Goal: Task Accomplishment & Management: Manage account settings

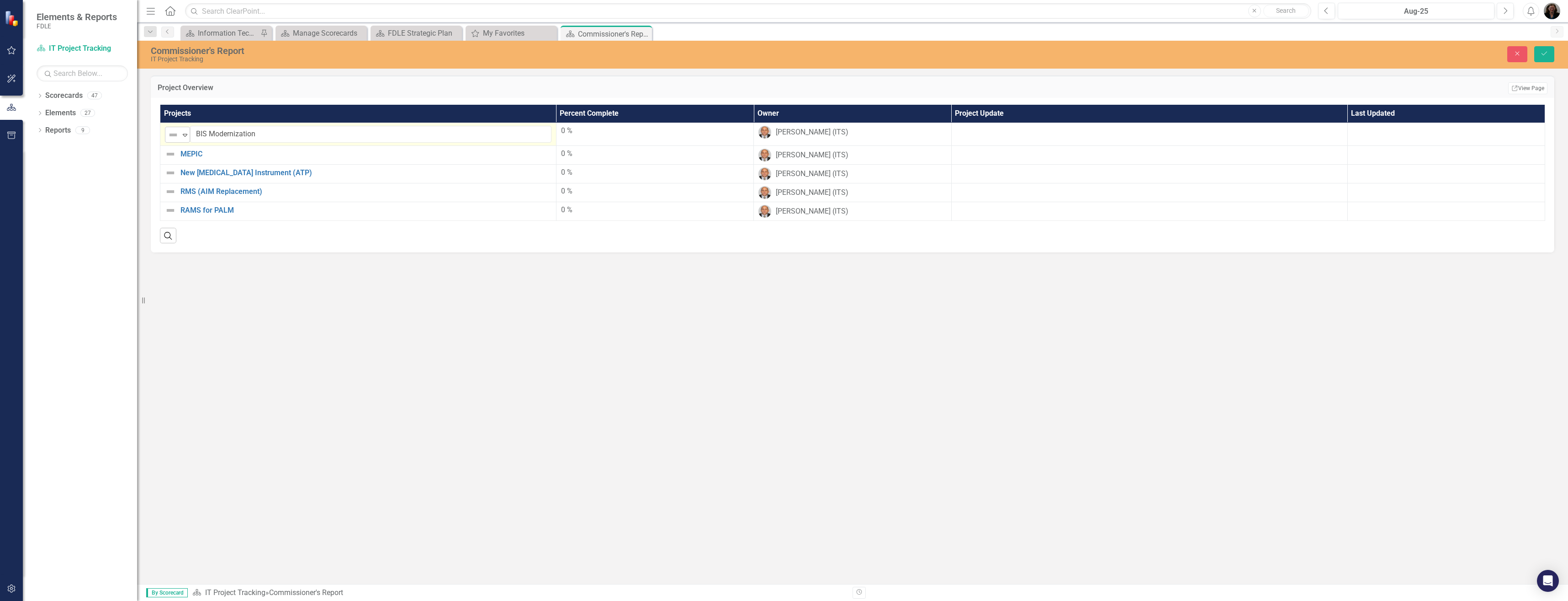
click at [184, 136] on icon at bounding box center [184, 135] width 5 height 3
click at [182, 164] on img at bounding box center [180, 166] width 11 height 11
click at [984, 137] on td at bounding box center [1149, 134] width 396 height 23
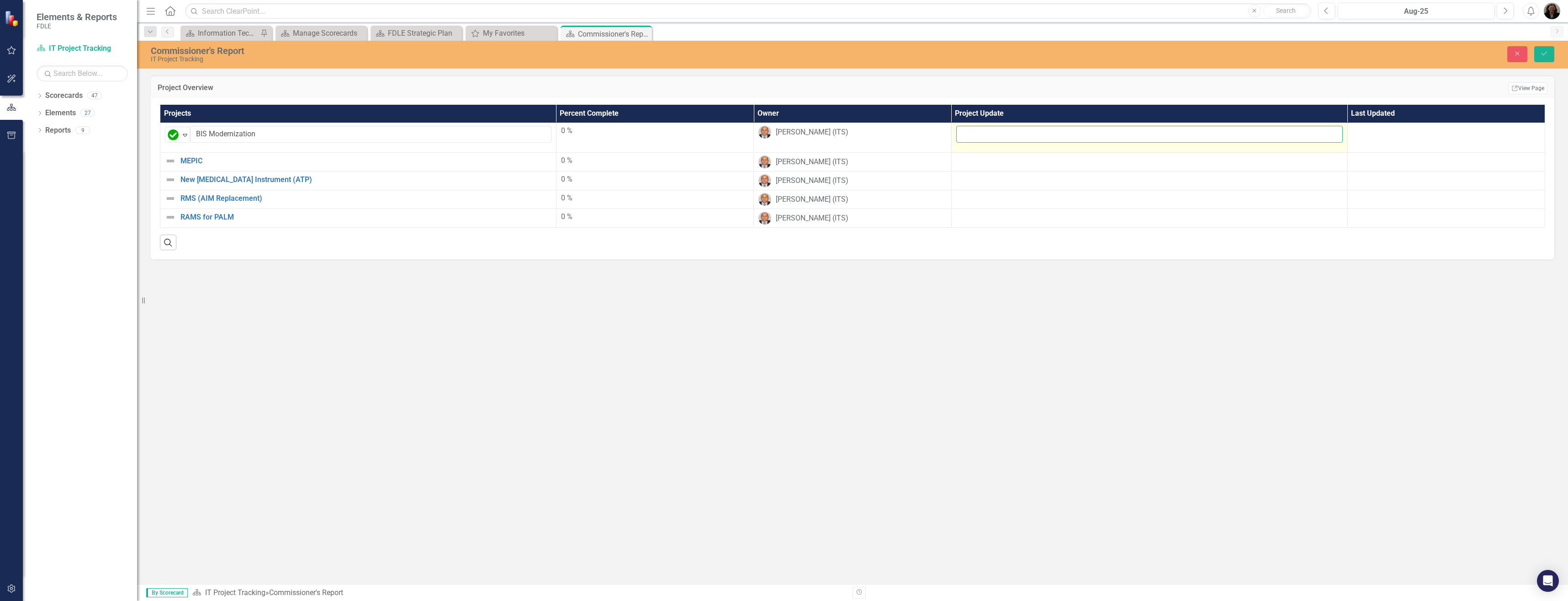
click at [1012, 133] on input "text" at bounding box center [1150, 134] width 387 height 17
type input "Project complete. System acceptance was 3/31."
click at [1534, 47] on button "Save" at bounding box center [1545, 54] width 20 height 16
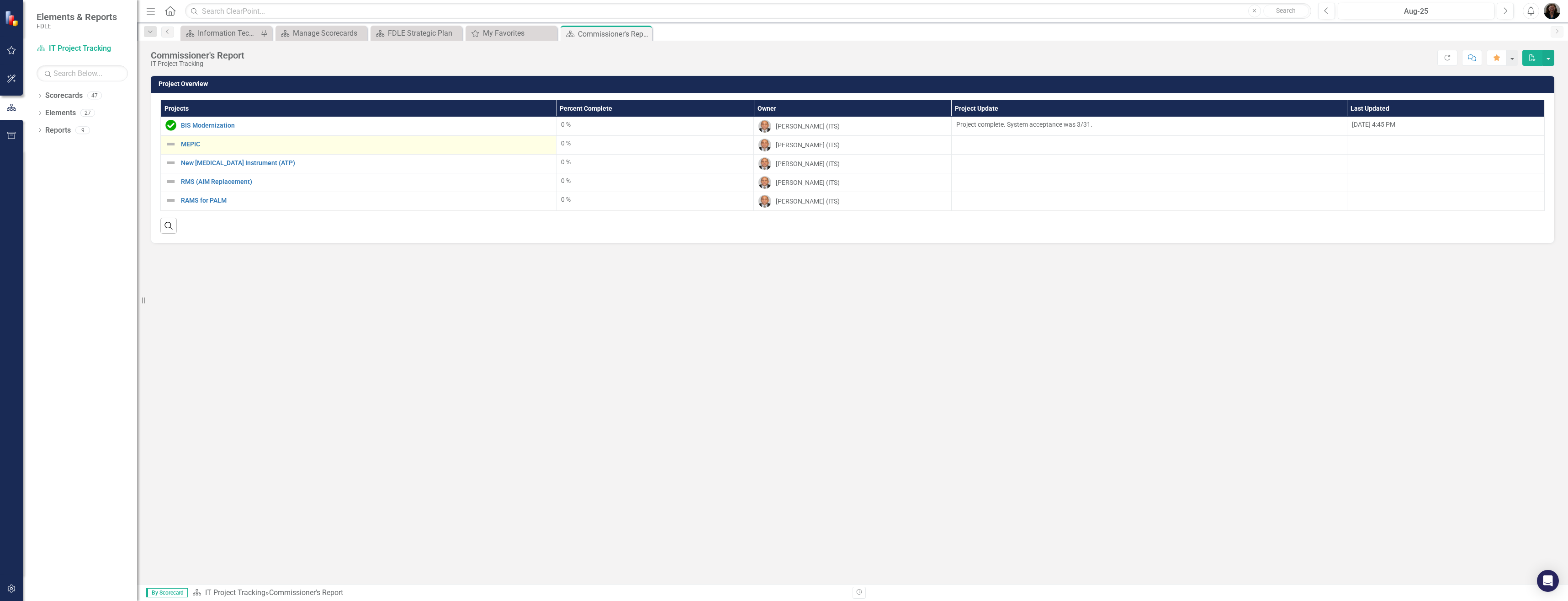
click at [170, 144] on img at bounding box center [171, 144] width 11 height 11
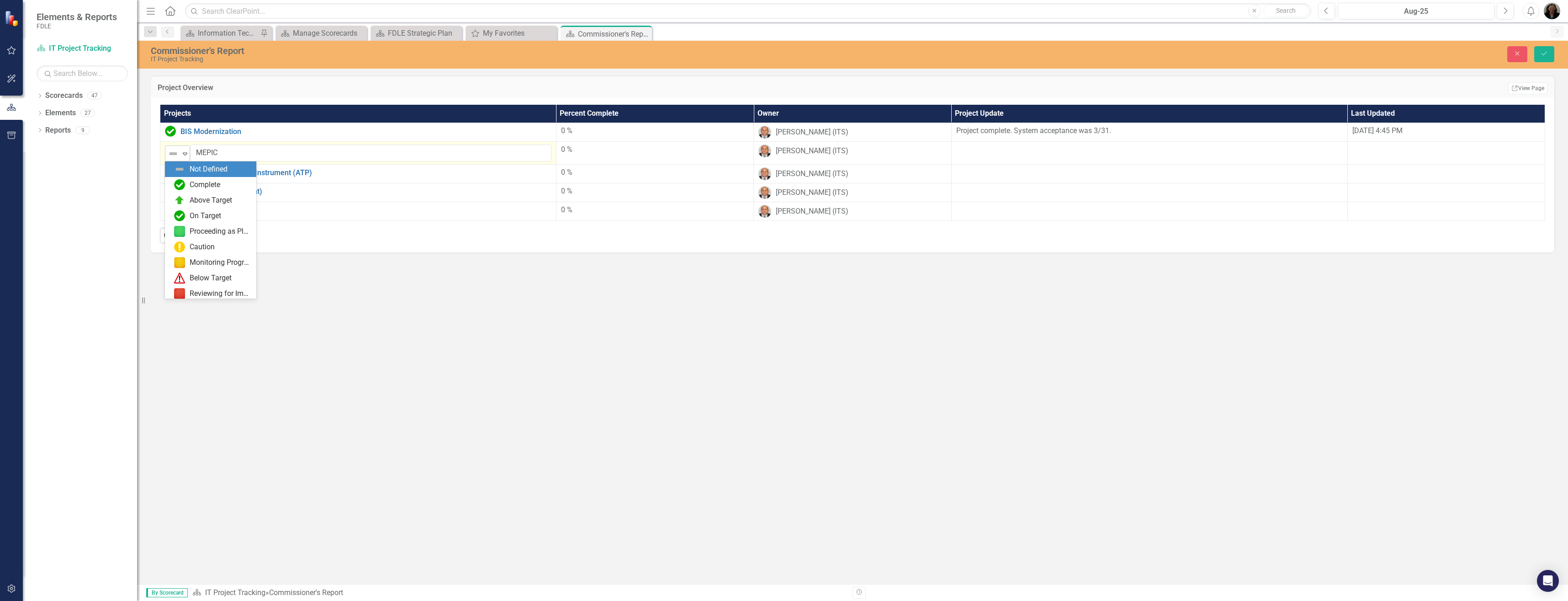
click at [178, 153] on img at bounding box center [173, 154] width 11 height 11
click at [189, 248] on div "Caution" at bounding box center [212, 247] width 76 height 11
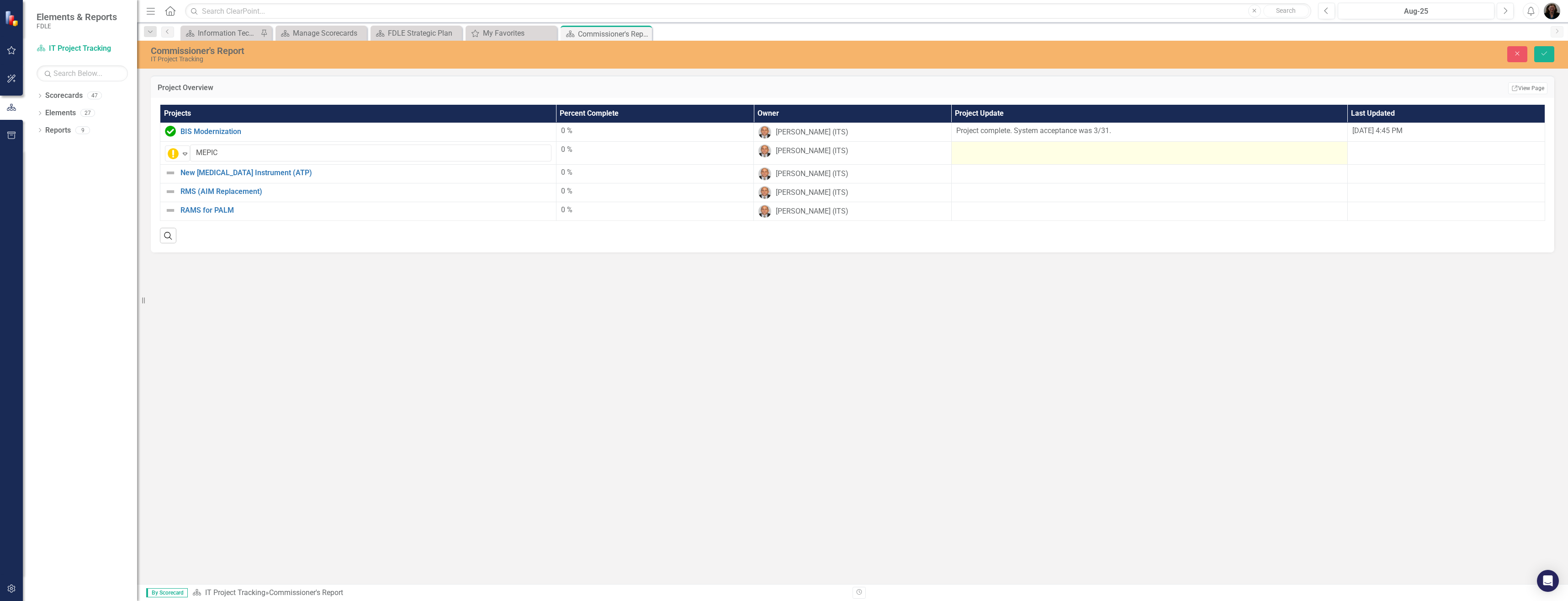
click at [982, 156] on td at bounding box center [1149, 153] width 396 height 23
click at [982, 156] on input "text" at bounding box center [1150, 153] width 387 height 17
type input "MEPIC programming continues."
click at [1534, 47] on button "Save" at bounding box center [1545, 54] width 20 height 16
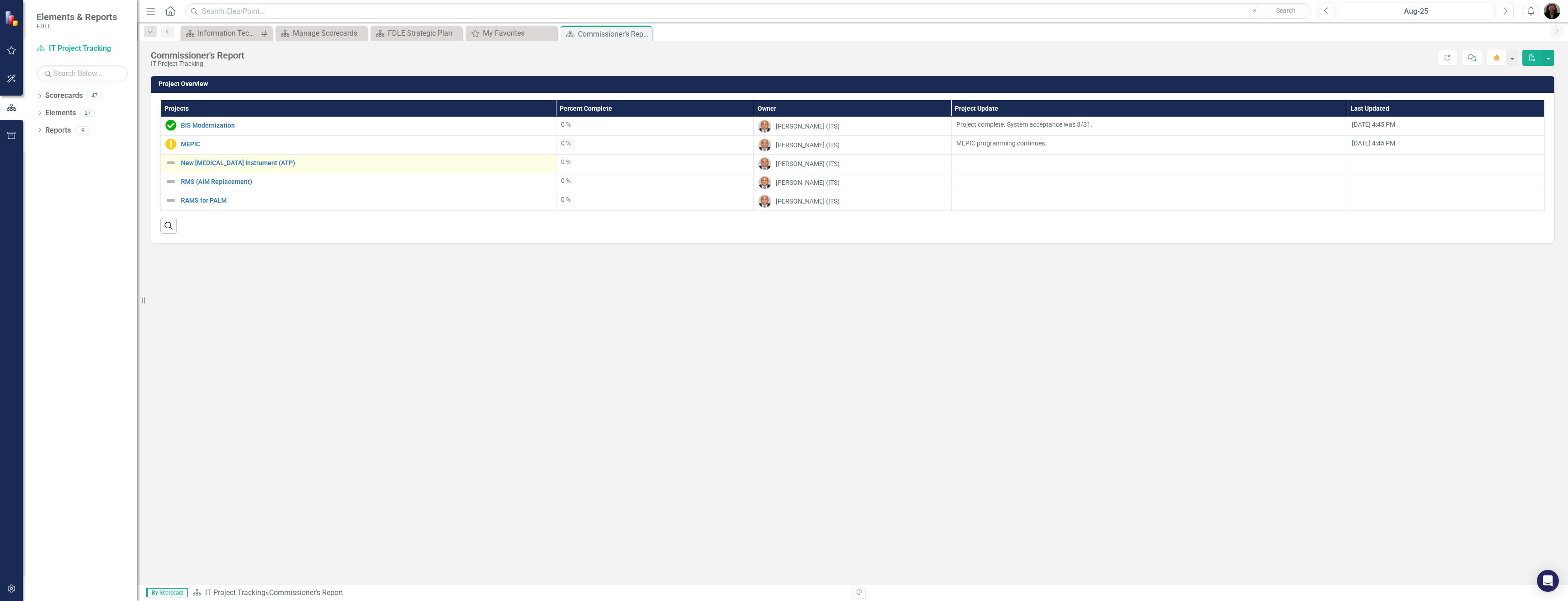
click at [170, 163] on img at bounding box center [171, 163] width 11 height 11
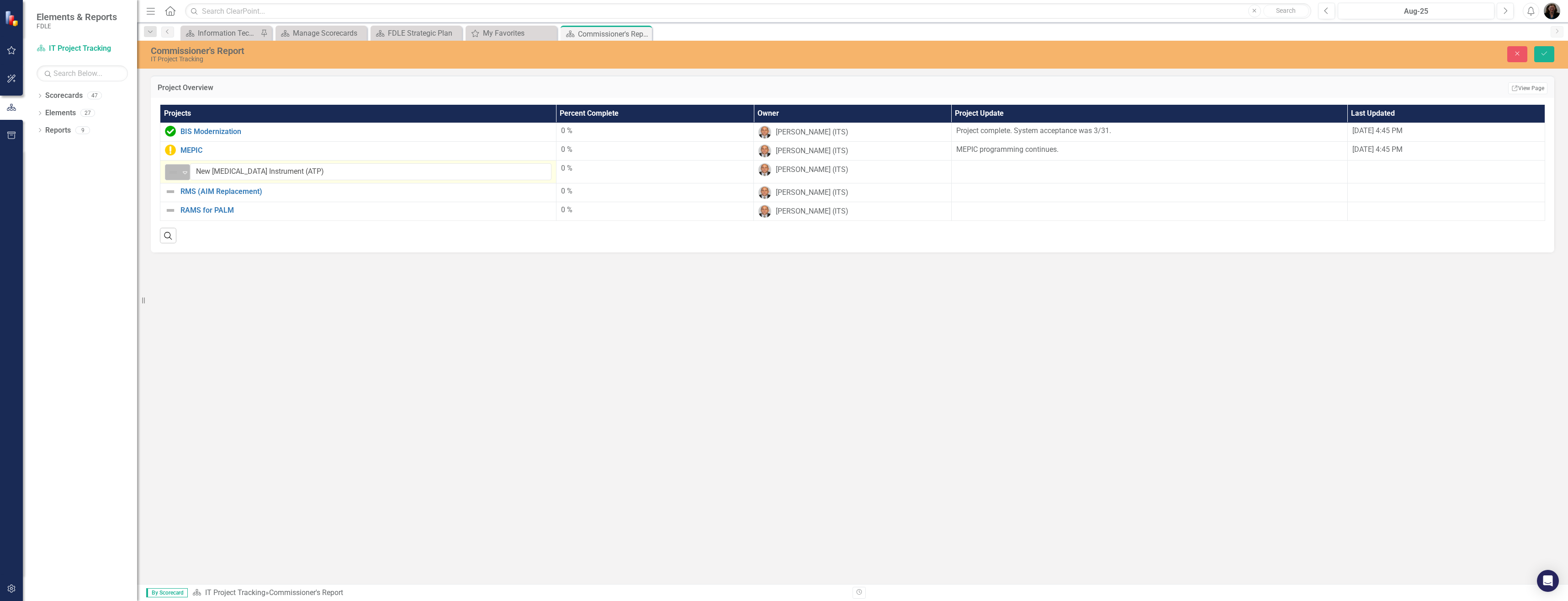
click at [178, 174] on img at bounding box center [173, 172] width 11 height 11
click at [195, 263] on div "Caution" at bounding box center [202, 266] width 25 height 10
click at [979, 158] on td "MEPIC programming continues." at bounding box center [1149, 151] width 396 height 19
click at [983, 169] on div at bounding box center [1150, 169] width 387 height 11
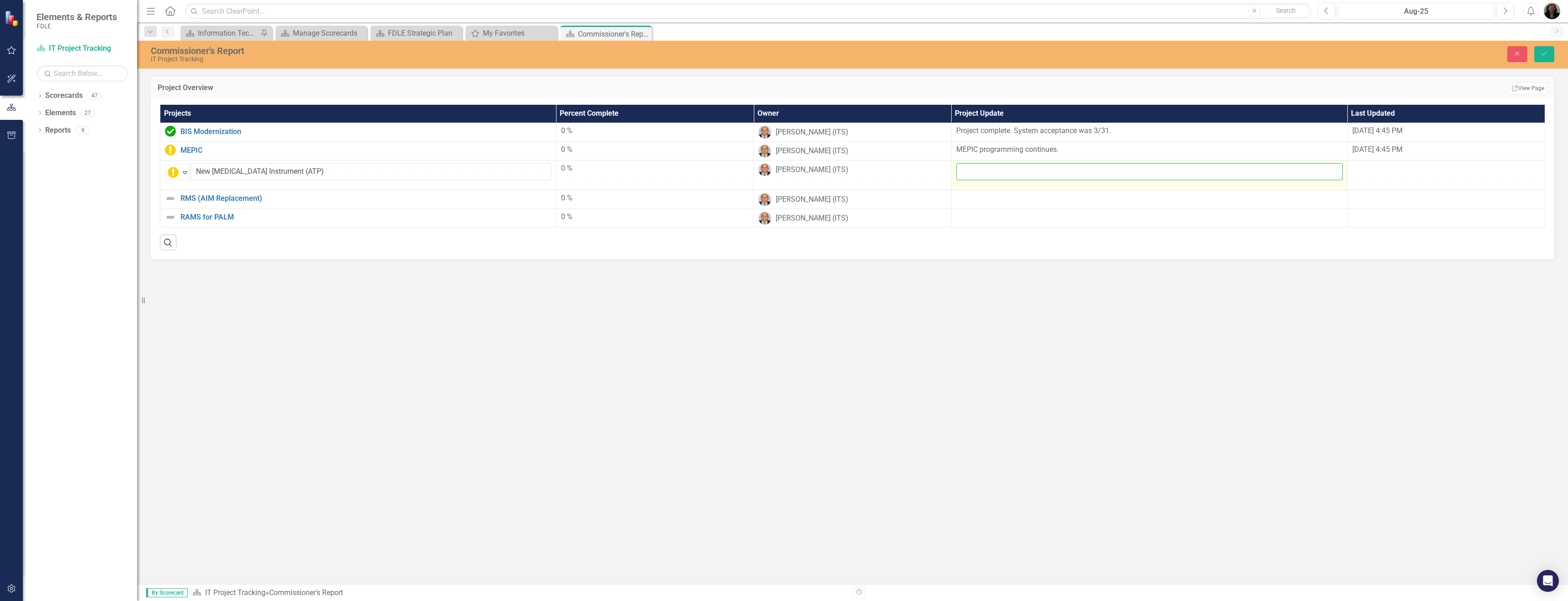
click at [983, 171] on input "text" at bounding box center [1150, 171] width 387 height 17
paste input "Contract has been executed, and the vendor has been delivering devices. FDLE an…"
type input "Contract has been executed, and the vendor has been delivering devices. FDLE an…"
click at [1544, 58] on button "Save" at bounding box center [1545, 54] width 20 height 16
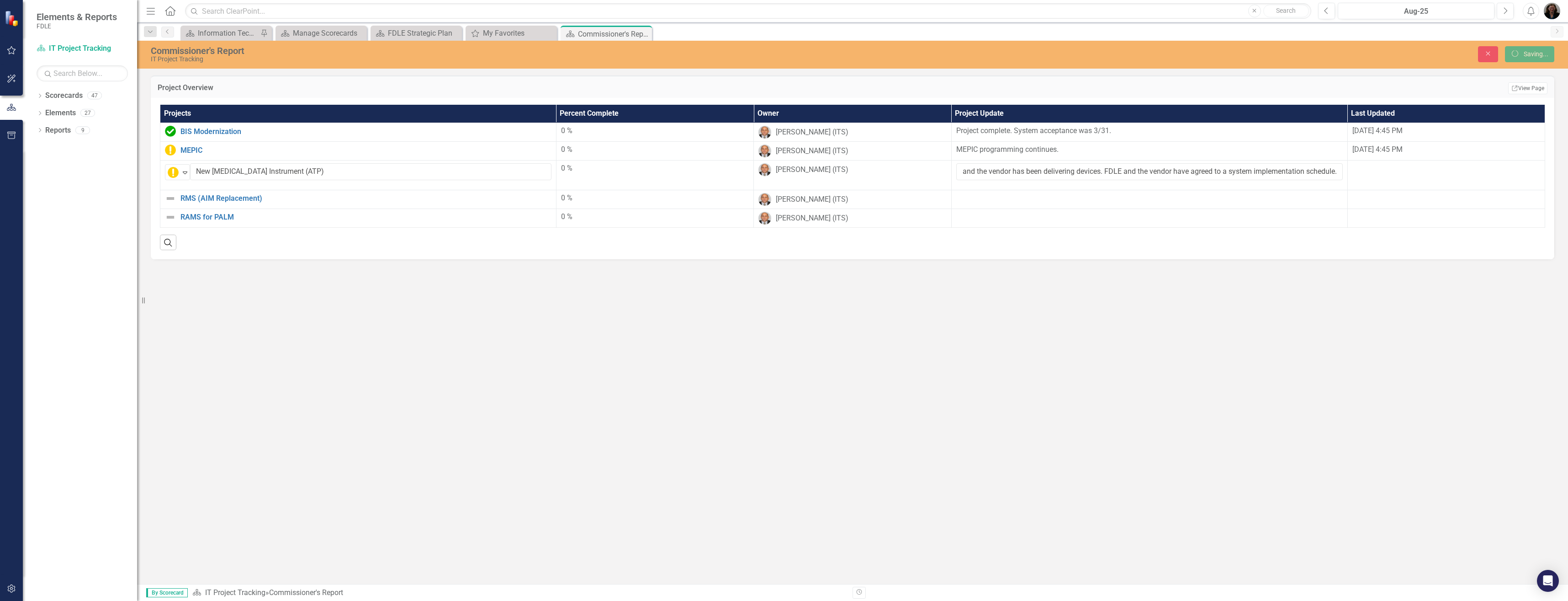
scroll to position [0, 0]
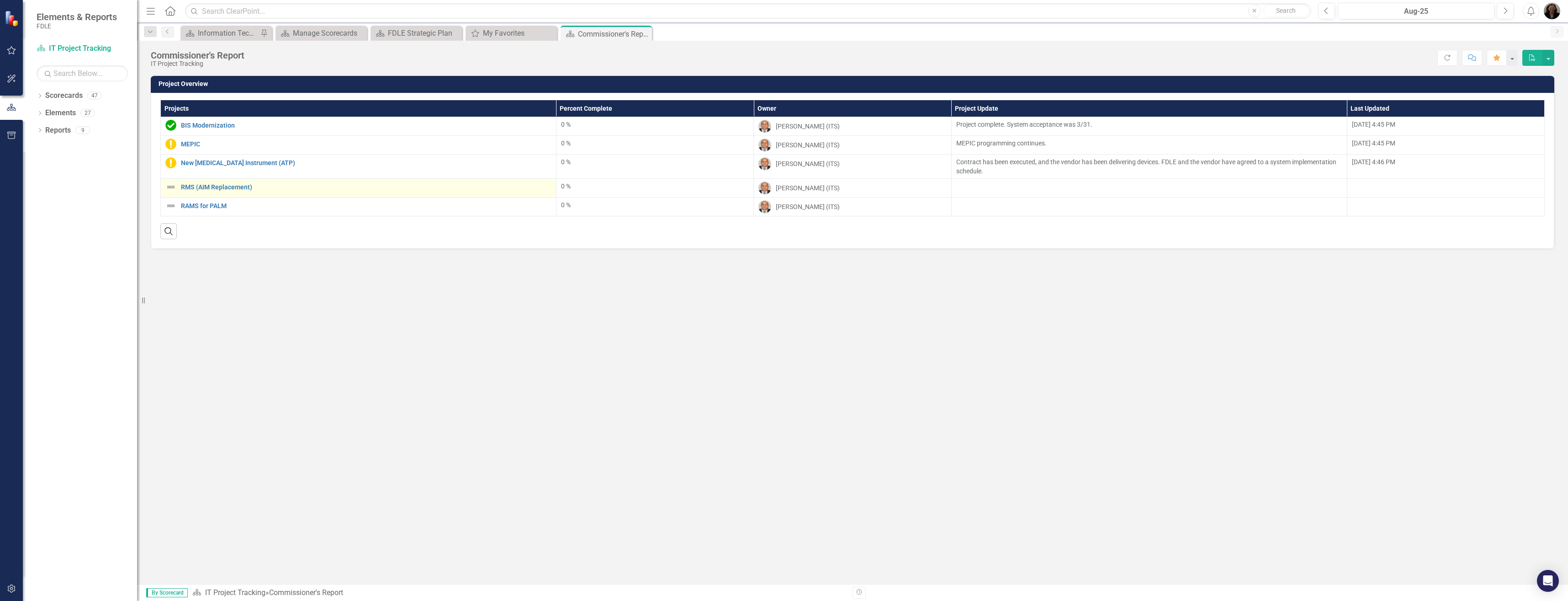
click at [170, 186] on img at bounding box center [171, 187] width 11 height 11
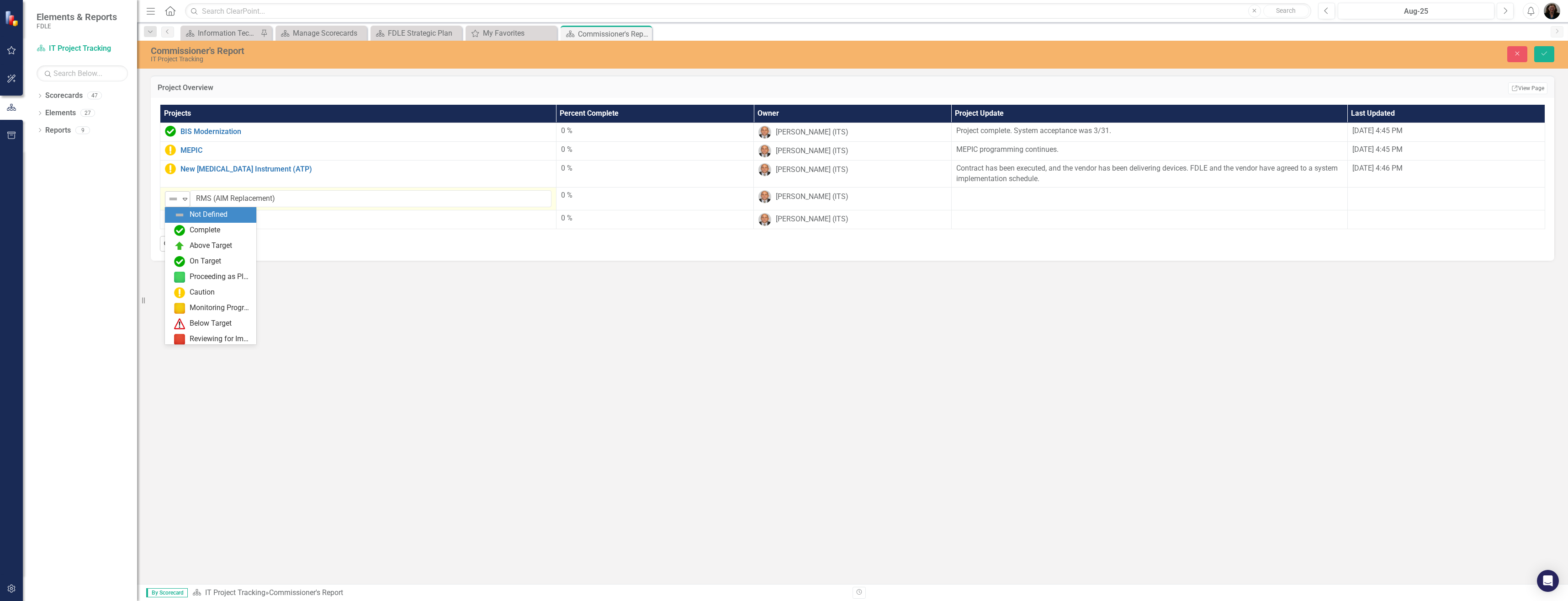
click at [181, 202] on icon "Expand" at bounding box center [185, 198] width 9 height 7
click at [180, 276] on img at bounding box center [180, 274] width 11 height 11
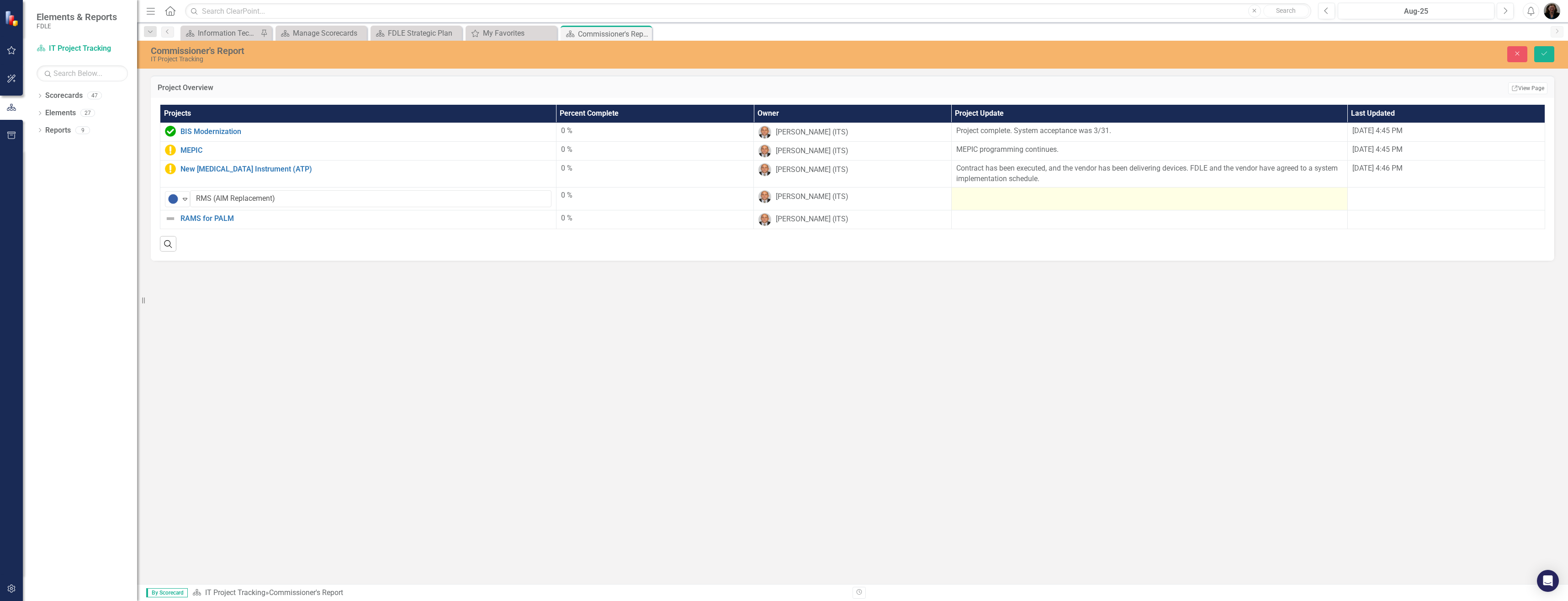
click at [987, 192] on div at bounding box center [1150, 196] width 387 height 11
click at [984, 198] on input "text" at bounding box center [1150, 198] width 387 height 17
paste input "Not in governor’s recommendations. On hold pending legislative authority."
type input "Not in governor’s recommendations. On hold pending legislative authority."
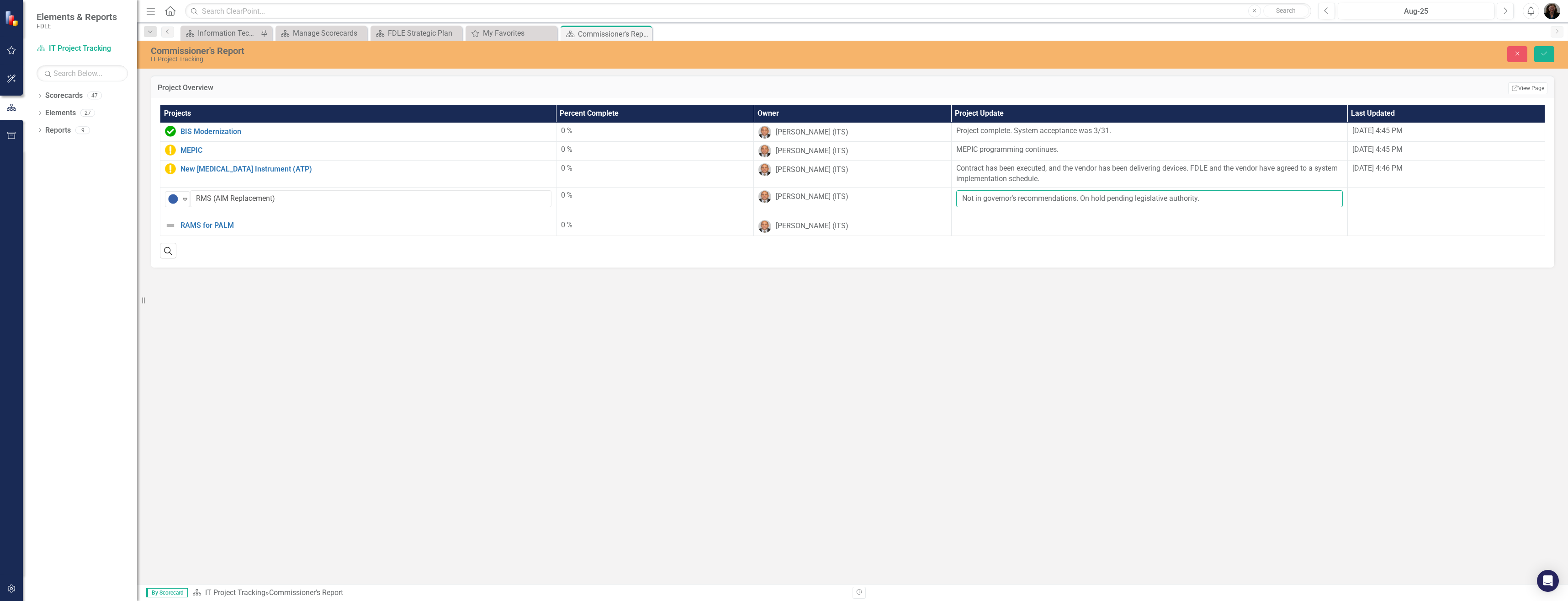
click at [1534, 47] on button "Save" at bounding box center [1545, 54] width 20 height 16
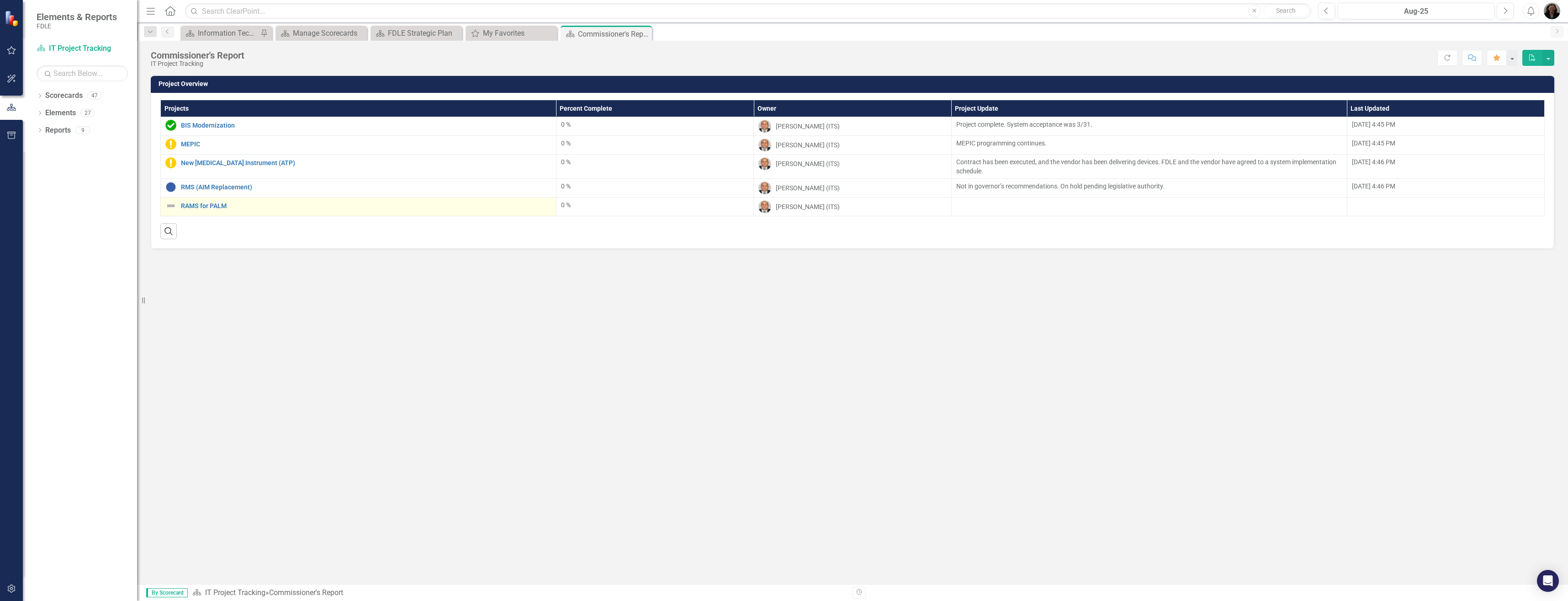
click at [169, 207] on img at bounding box center [171, 206] width 11 height 11
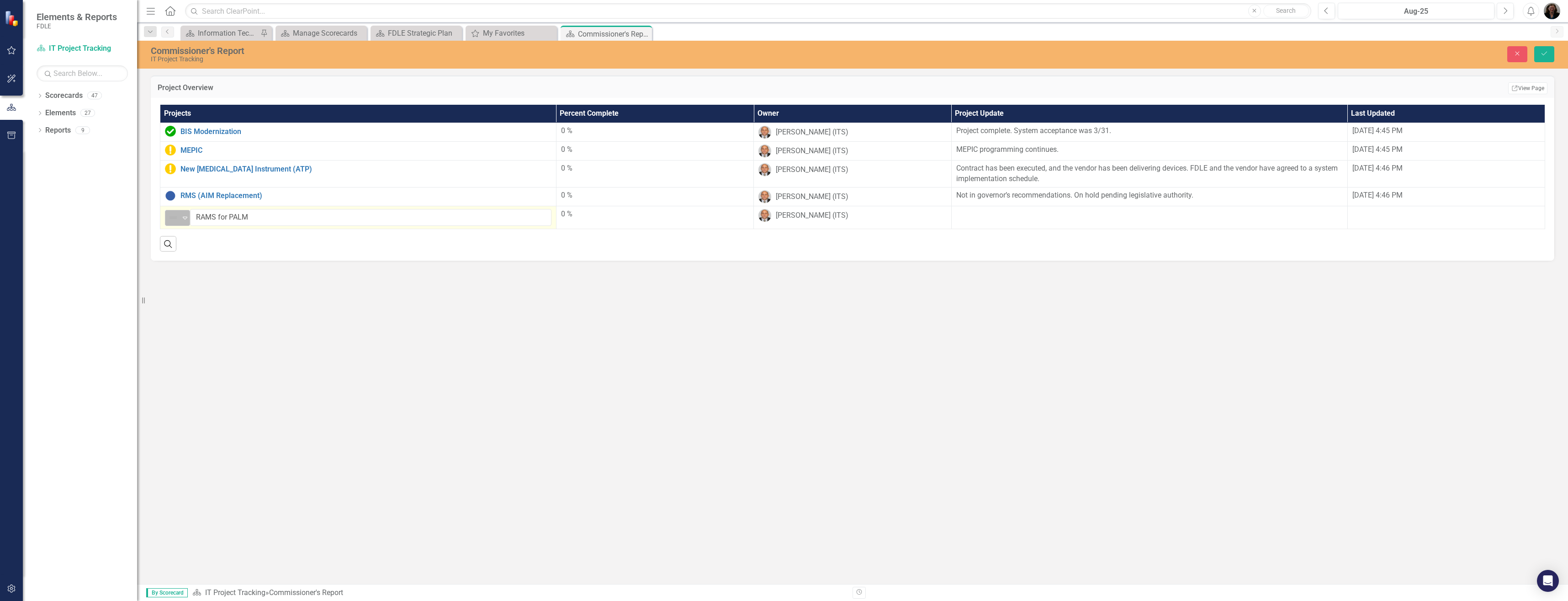
click at [176, 217] on img at bounding box center [173, 218] width 11 height 11
click at [193, 281] on div "On Target" at bounding box center [206, 280] width 32 height 10
click at [989, 213] on div at bounding box center [1150, 214] width 387 height 11
click at [1022, 206] on td at bounding box center [1149, 221] width 396 height 30
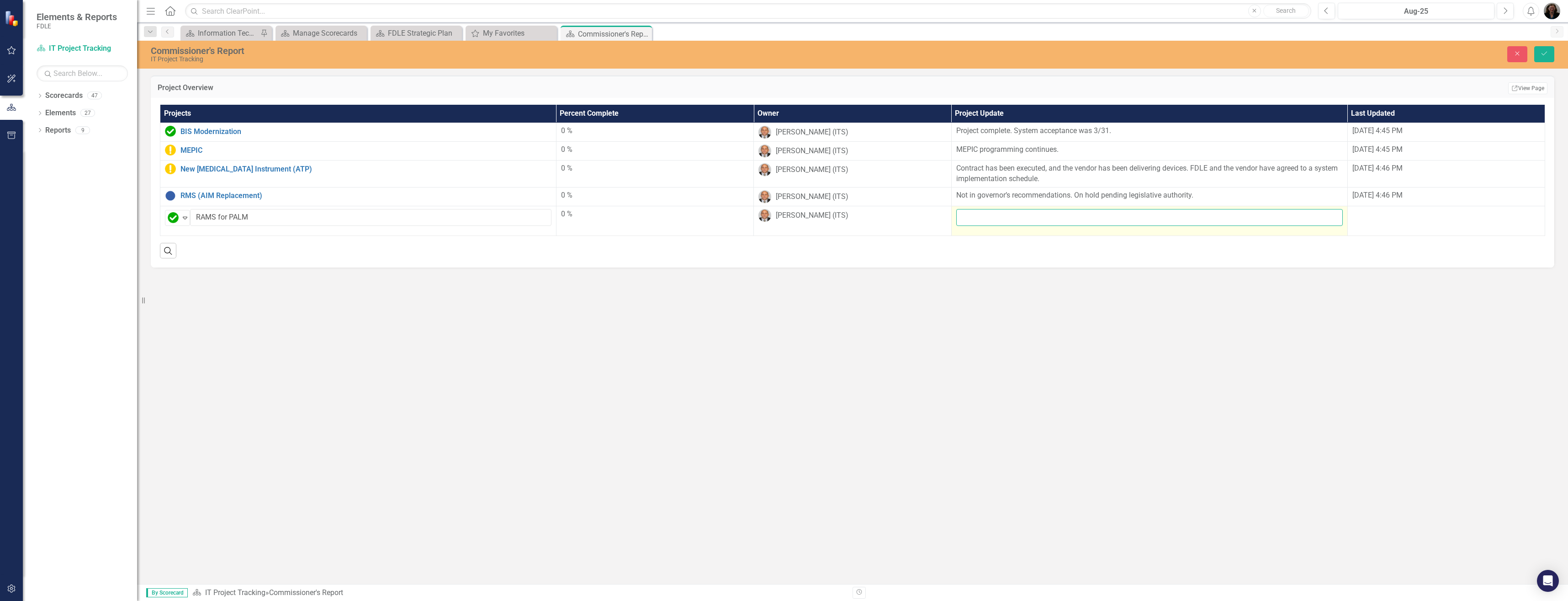
click at [986, 220] on input "text" at bounding box center [1150, 217] width 387 height 17
paste input ": The project is staffed and on schedule. Note that go-live has been moved to […"
click at [966, 217] on input ": The project is staffed and on schedule. Note that go-live has been moved to […" at bounding box center [1150, 217] width 387 height 17
type input "The project is staffed and on schedule. Note that go-live has been moved to [DA…"
click at [1534, 47] on button "Save" at bounding box center [1545, 54] width 20 height 16
